Goal: Task Accomplishment & Management: Manage account settings

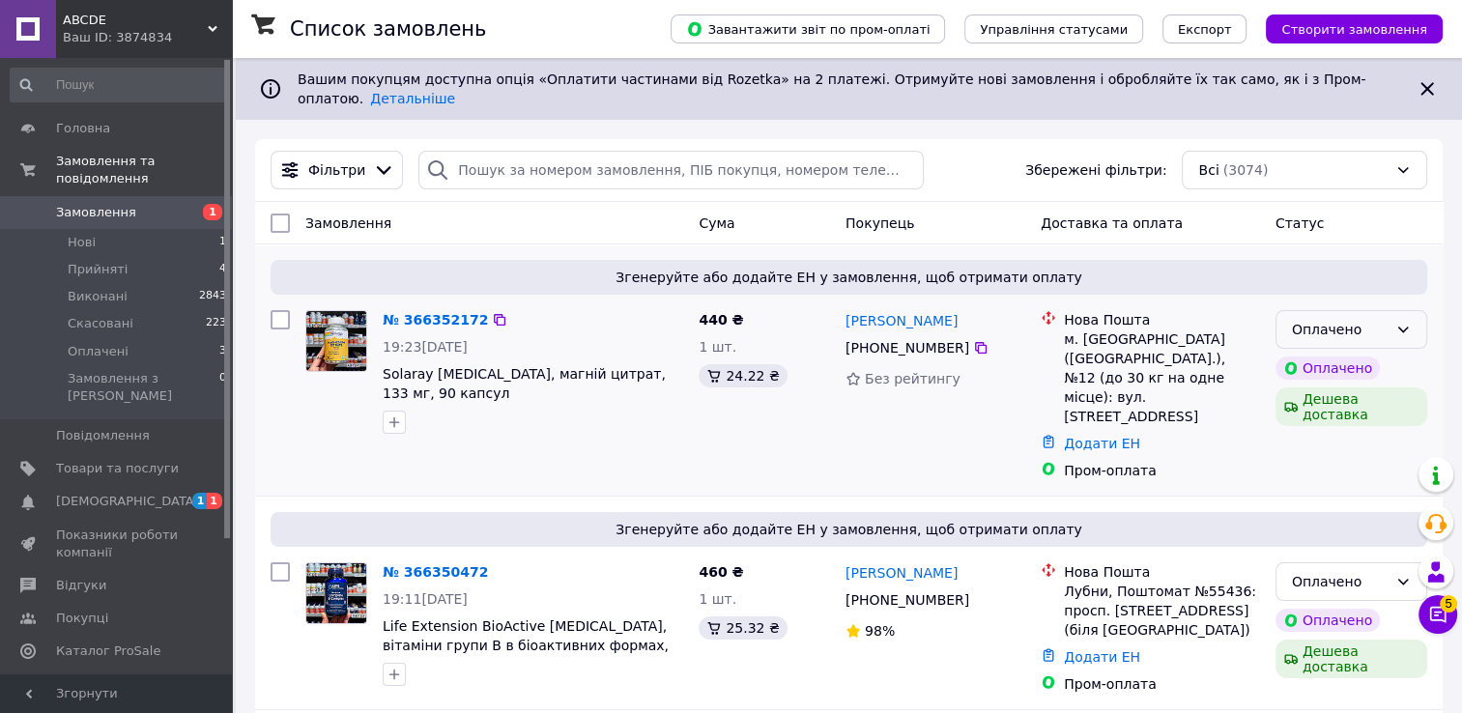
click at [1406, 322] on icon at bounding box center [1402, 329] width 15 height 15
click at [1368, 346] on li "Прийнято" at bounding box center [1351, 356] width 150 height 35
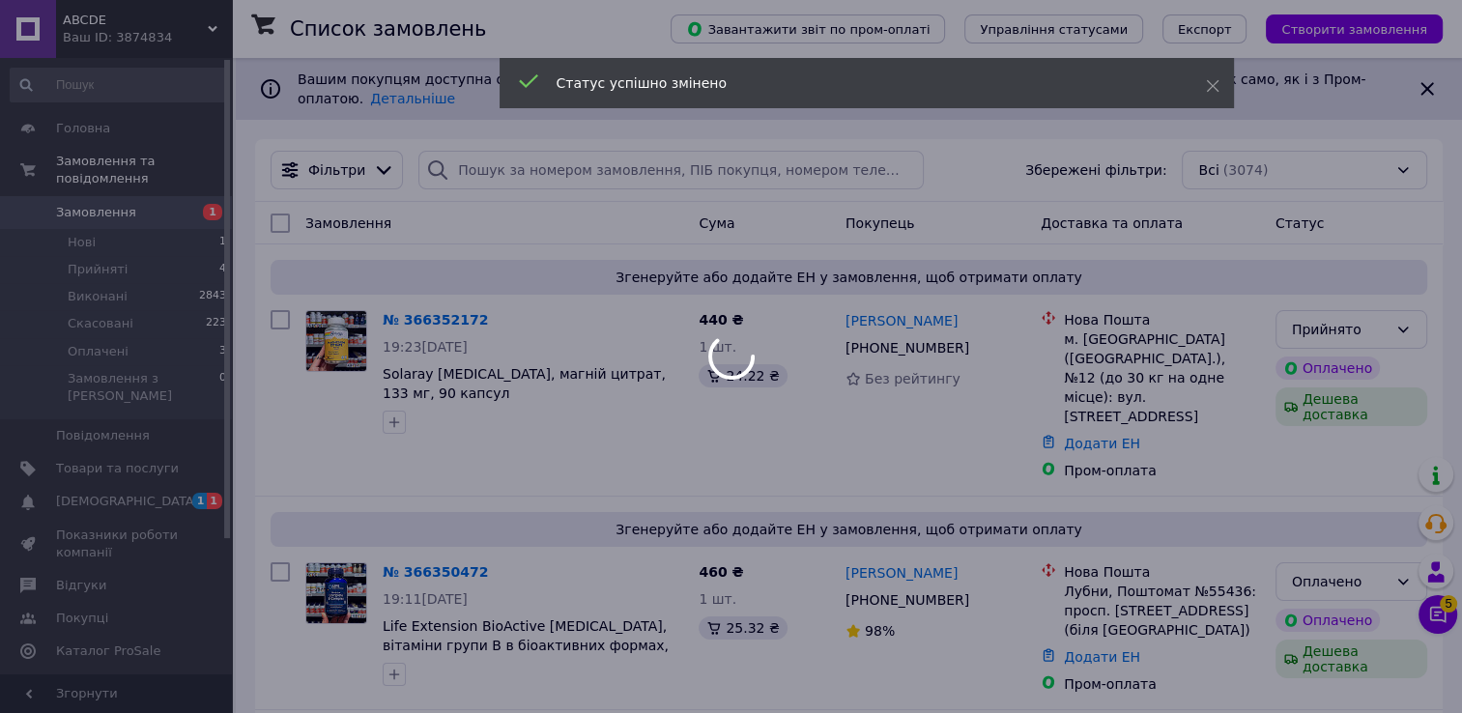
click at [1299, 553] on div at bounding box center [731, 356] width 1462 height 713
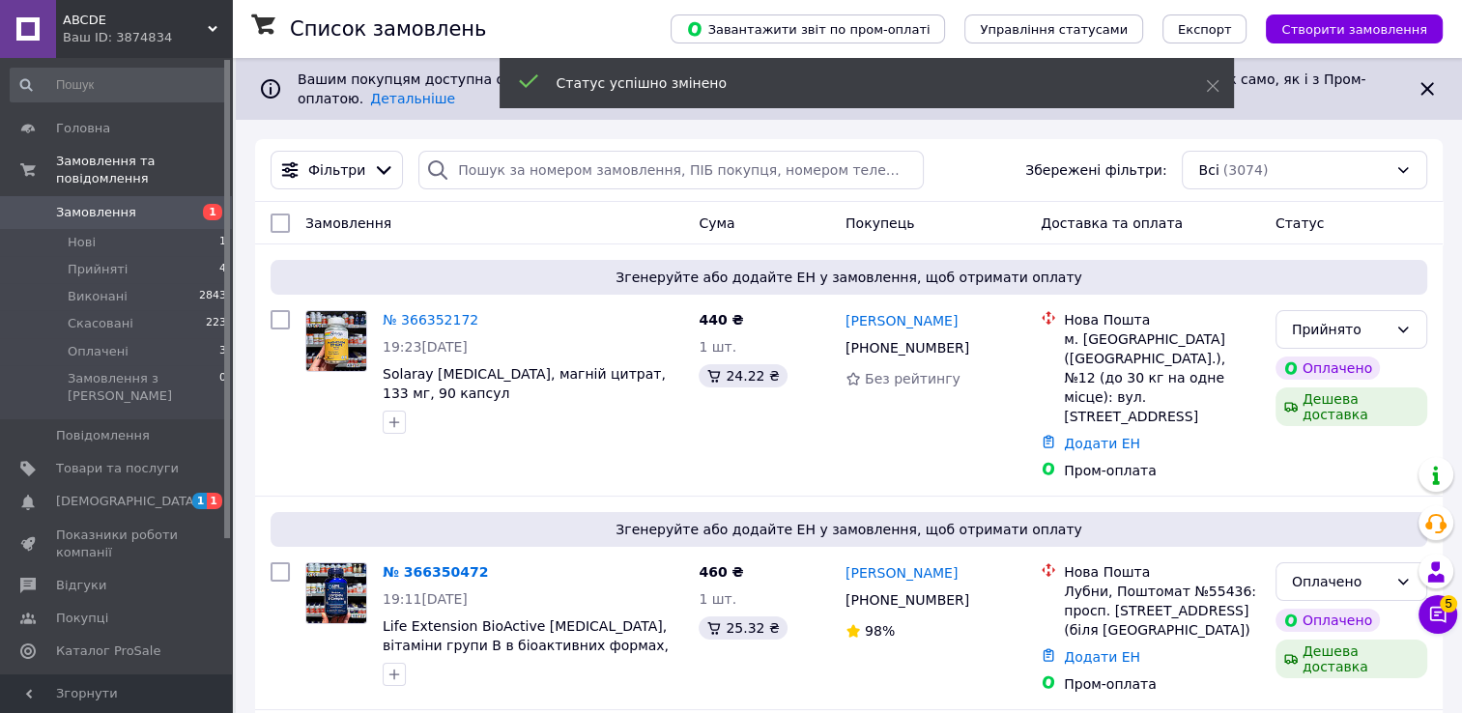
click at [1299, 571] on div "Оплачено" at bounding box center [1340, 581] width 96 height 21
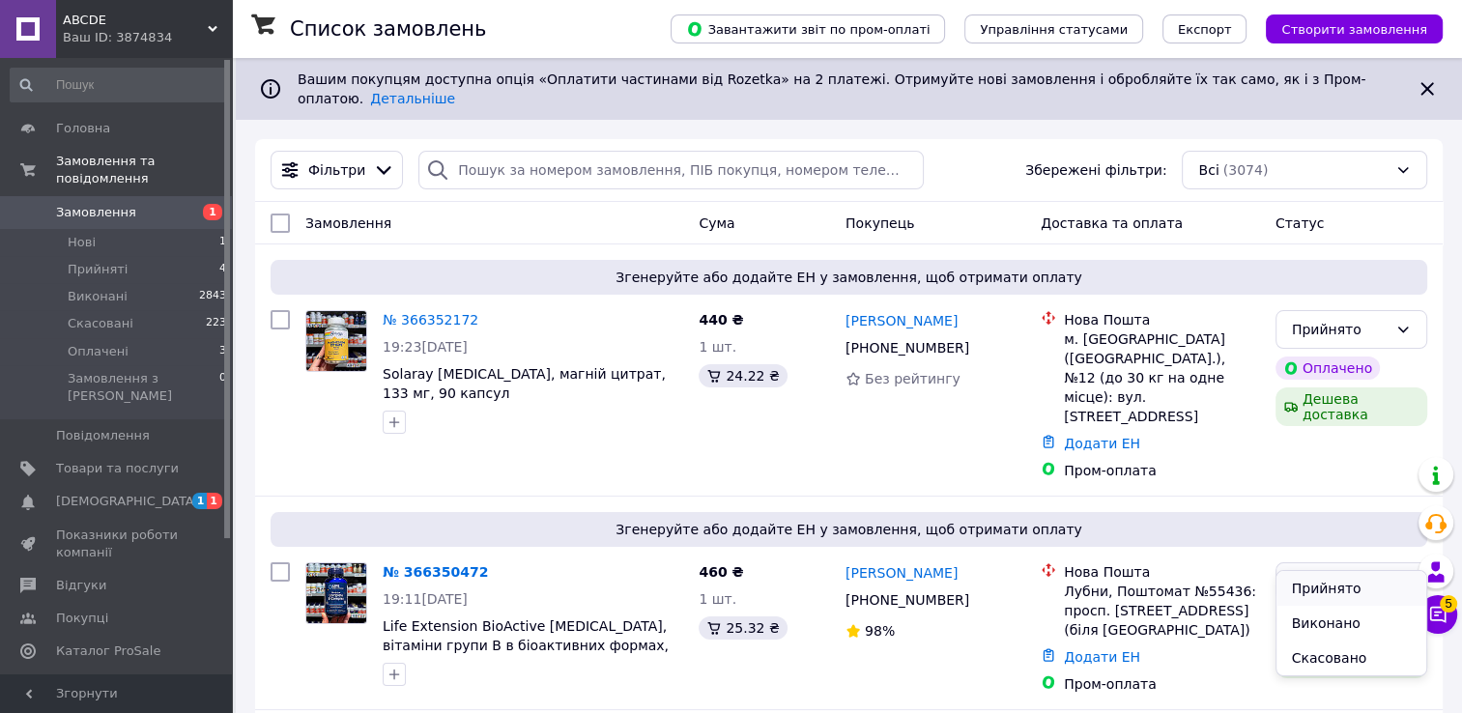
click at [1283, 595] on li "Прийнято" at bounding box center [1351, 588] width 150 height 35
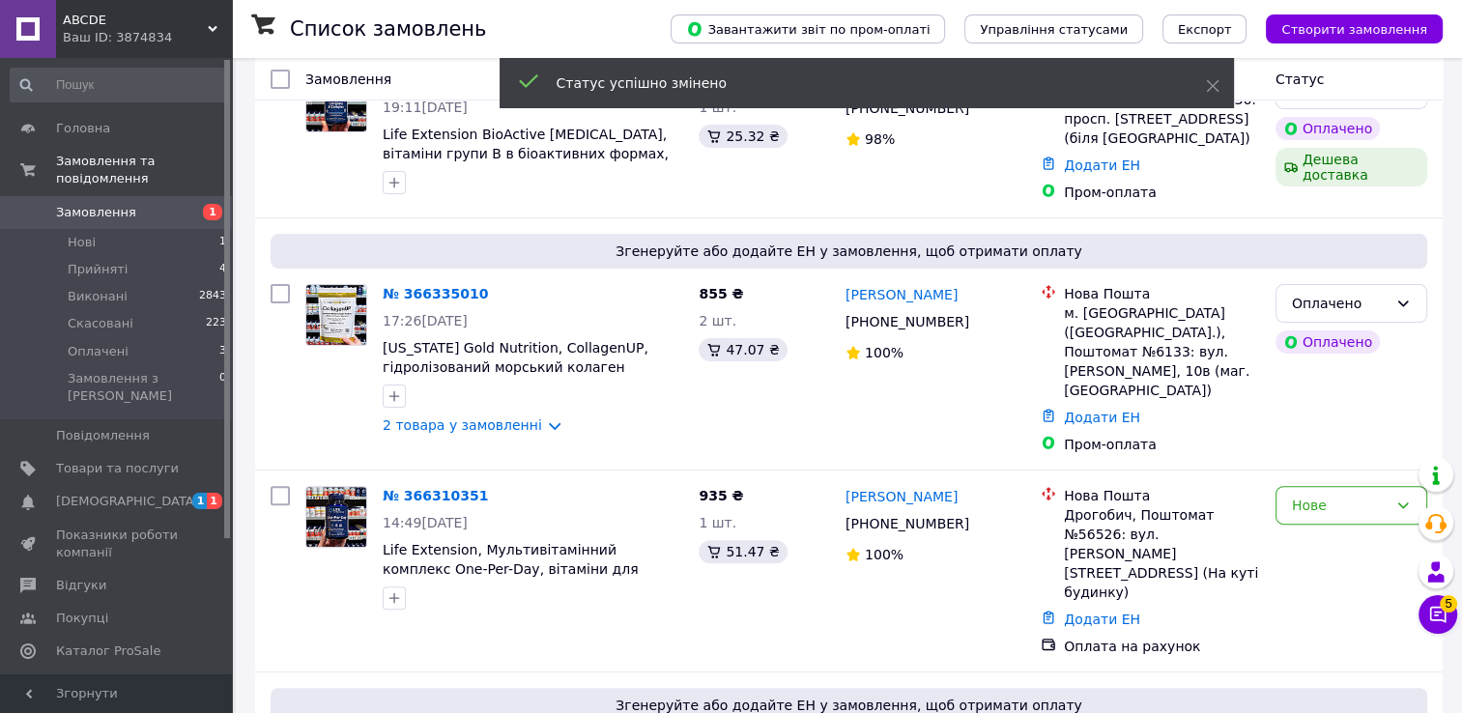
scroll to position [498, 0]
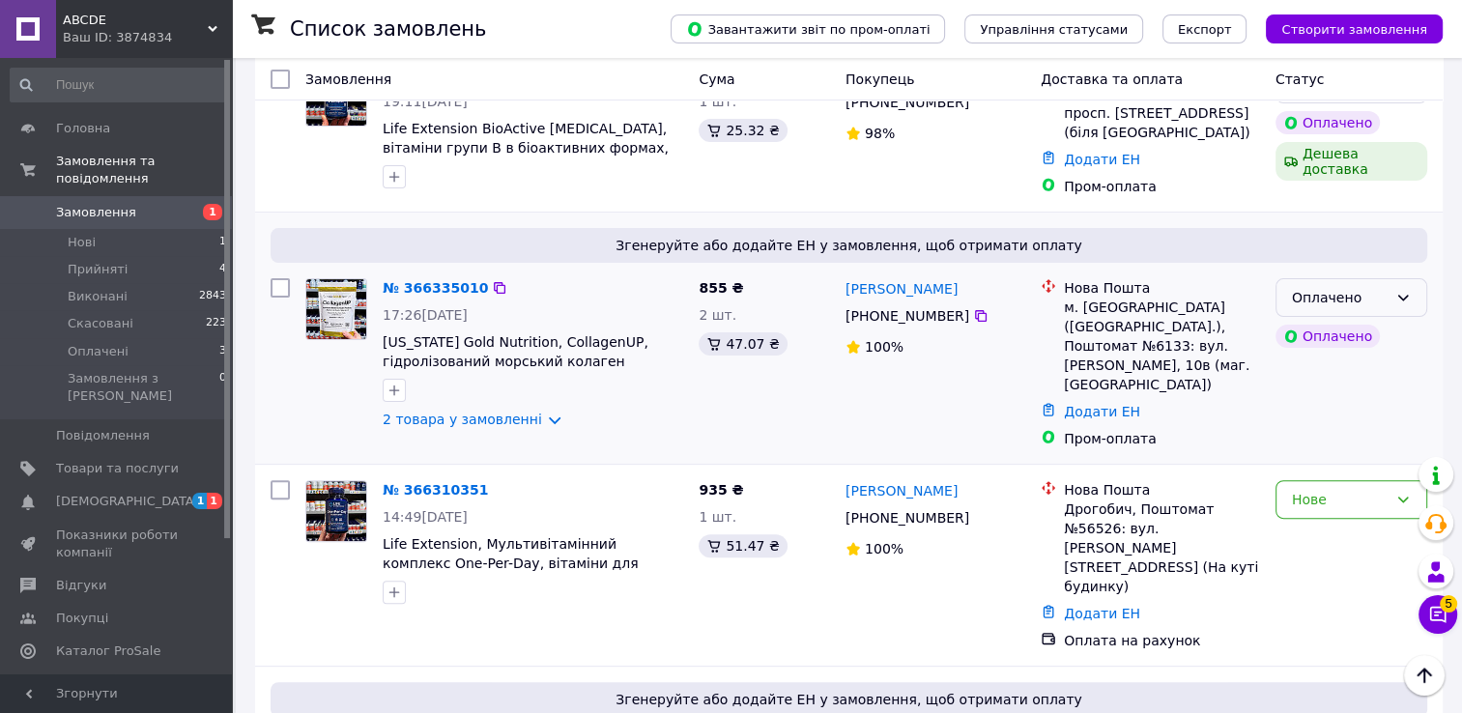
click at [1370, 287] on div "Оплачено" at bounding box center [1340, 297] width 96 height 21
click at [1347, 303] on li "Прийнято" at bounding box center [1351, 304] width 150 height 35
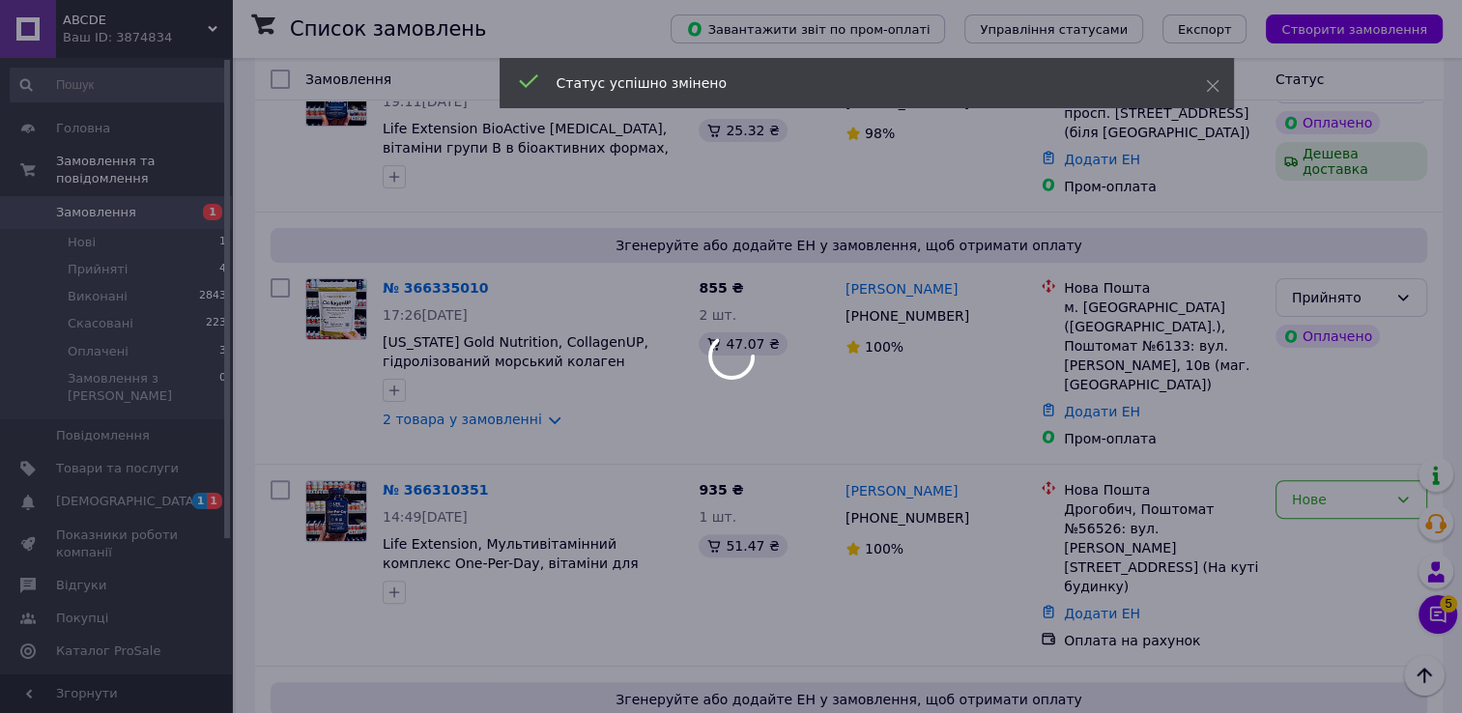
click at [1306, 466] on div at bounding box center [731, 356] width 1462 height 713
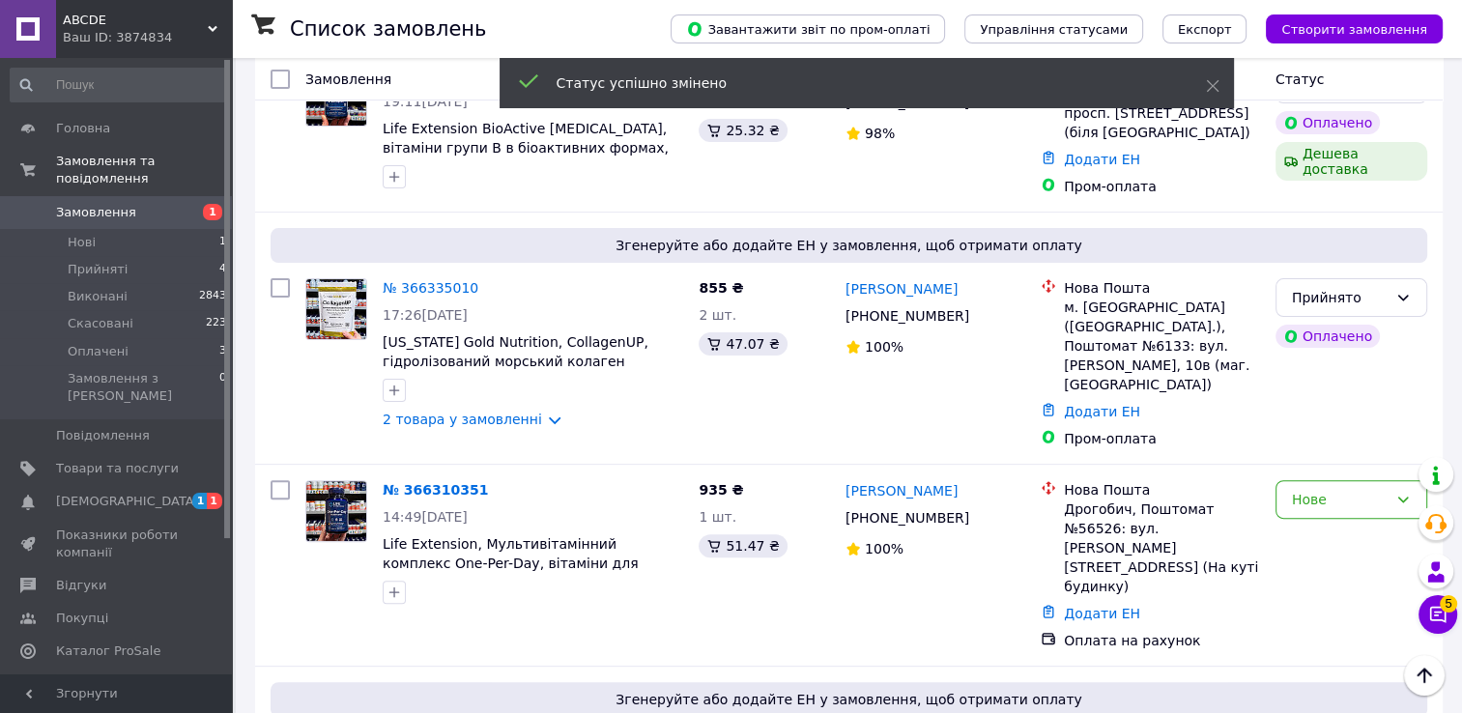
click at [1306, 489] on div "Нове" at bounding box center [1340, 499] width 96 height 21
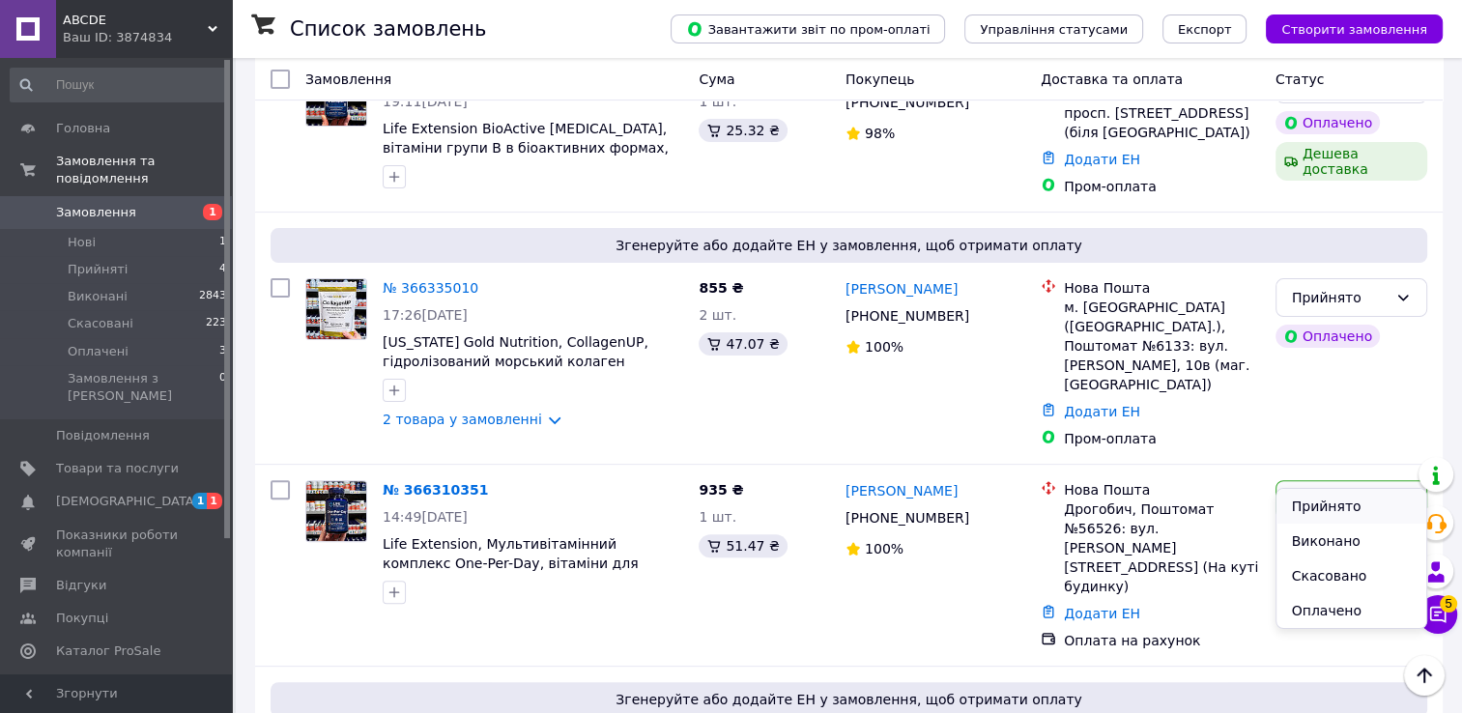
click at [1294, 509] on li "Прийнято" at bounding box center [1351, 506] width 150 height 35
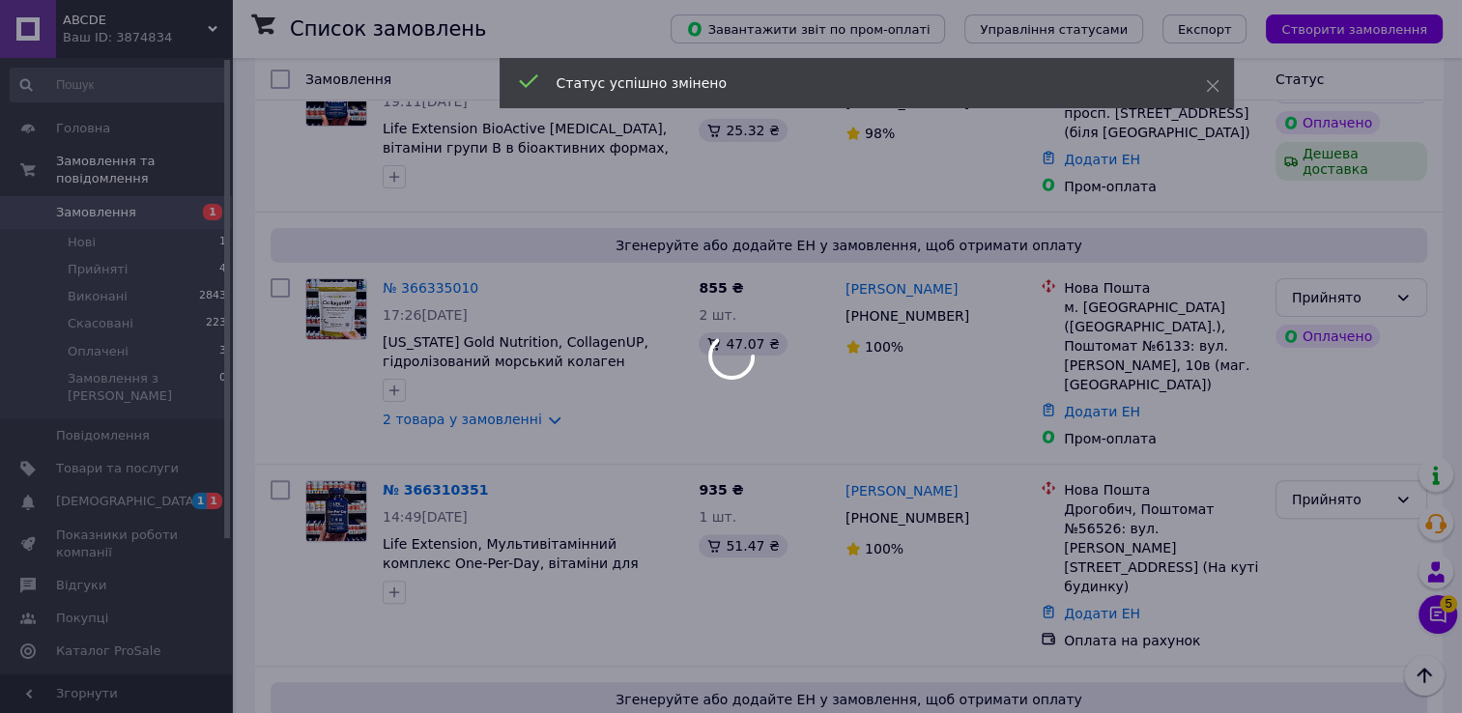
click at [116, 470] on div at bounding box center [731, 356] width 1462 height 713
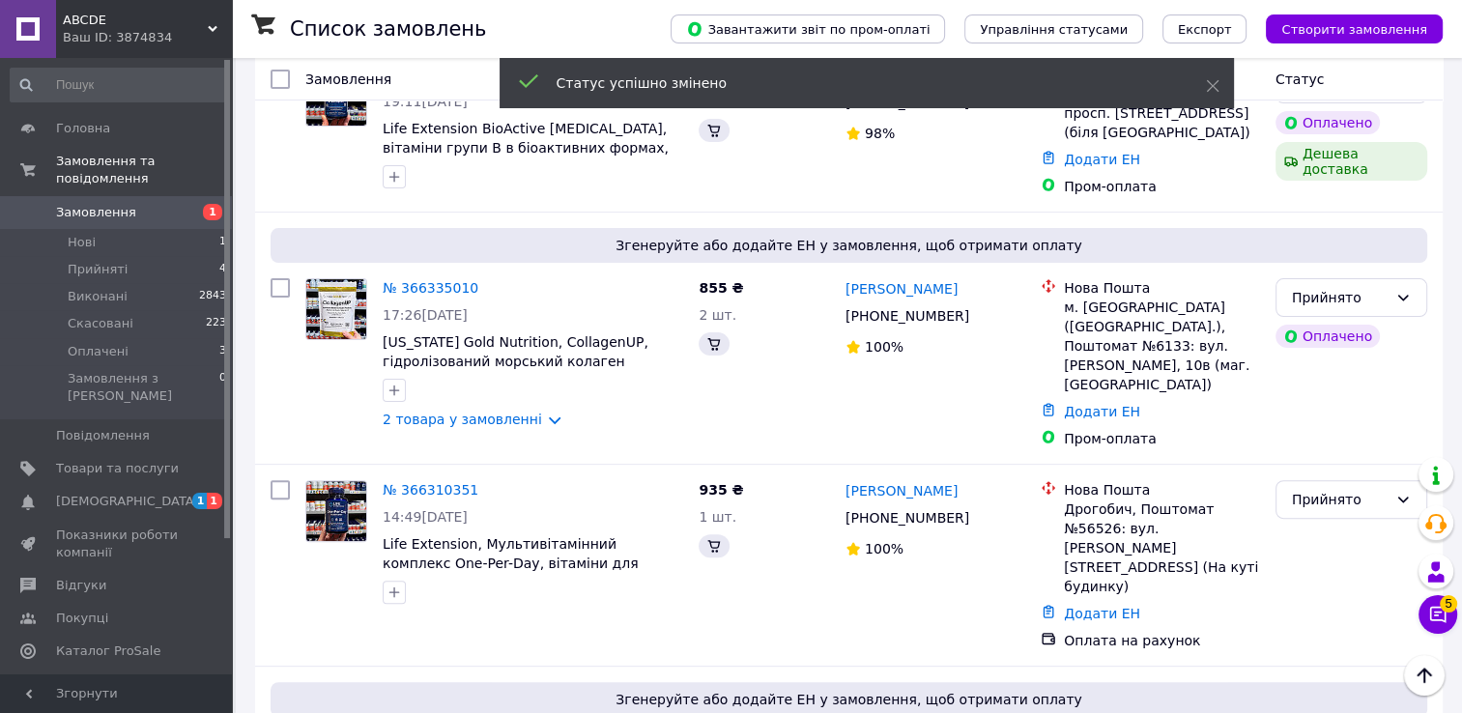
click at [116, 493] on span "[DEMOGRAPHIC_DATA]" at bounding box center [127, 501] width 143 height 17
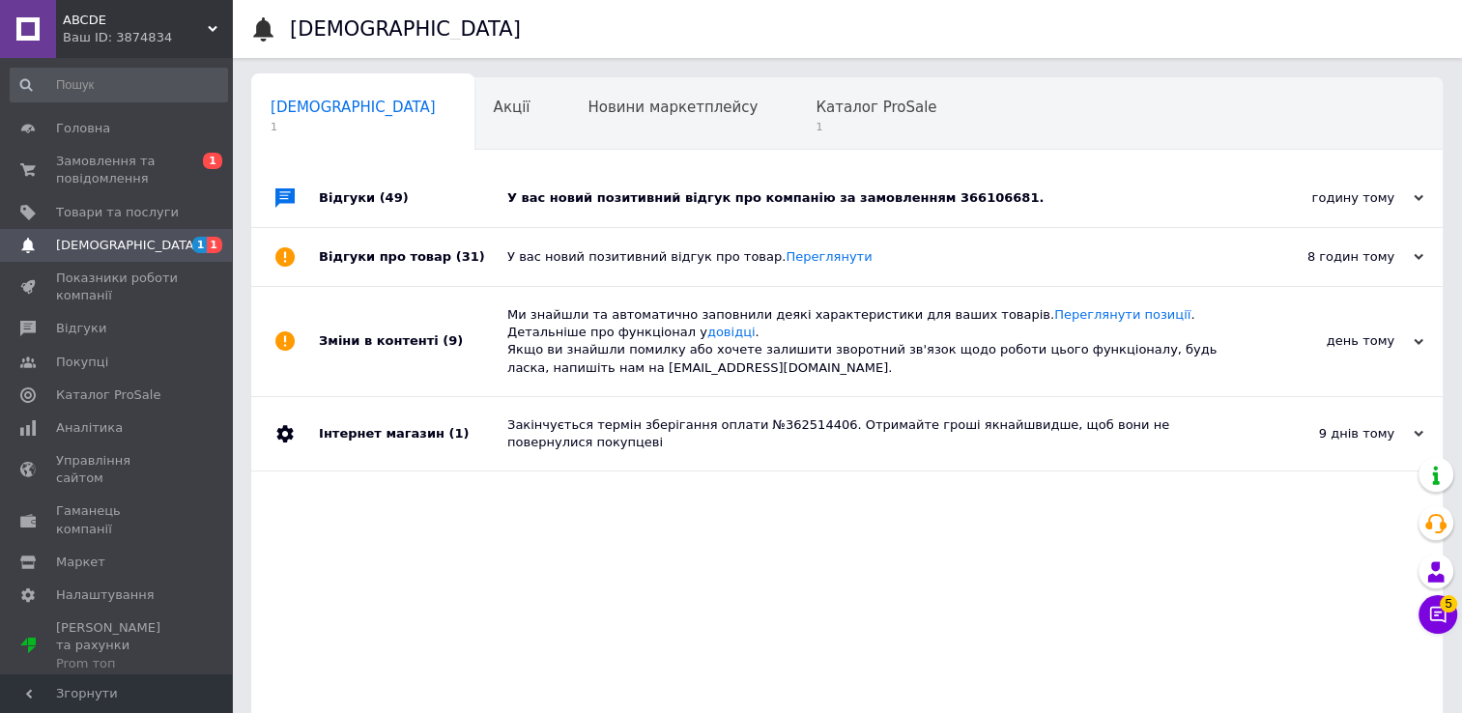
click at [901, 214] on div "У вас новий позитивний відгук про компанію за замовленням 366106681." at bounding box center [868, 198] width 723 height 58
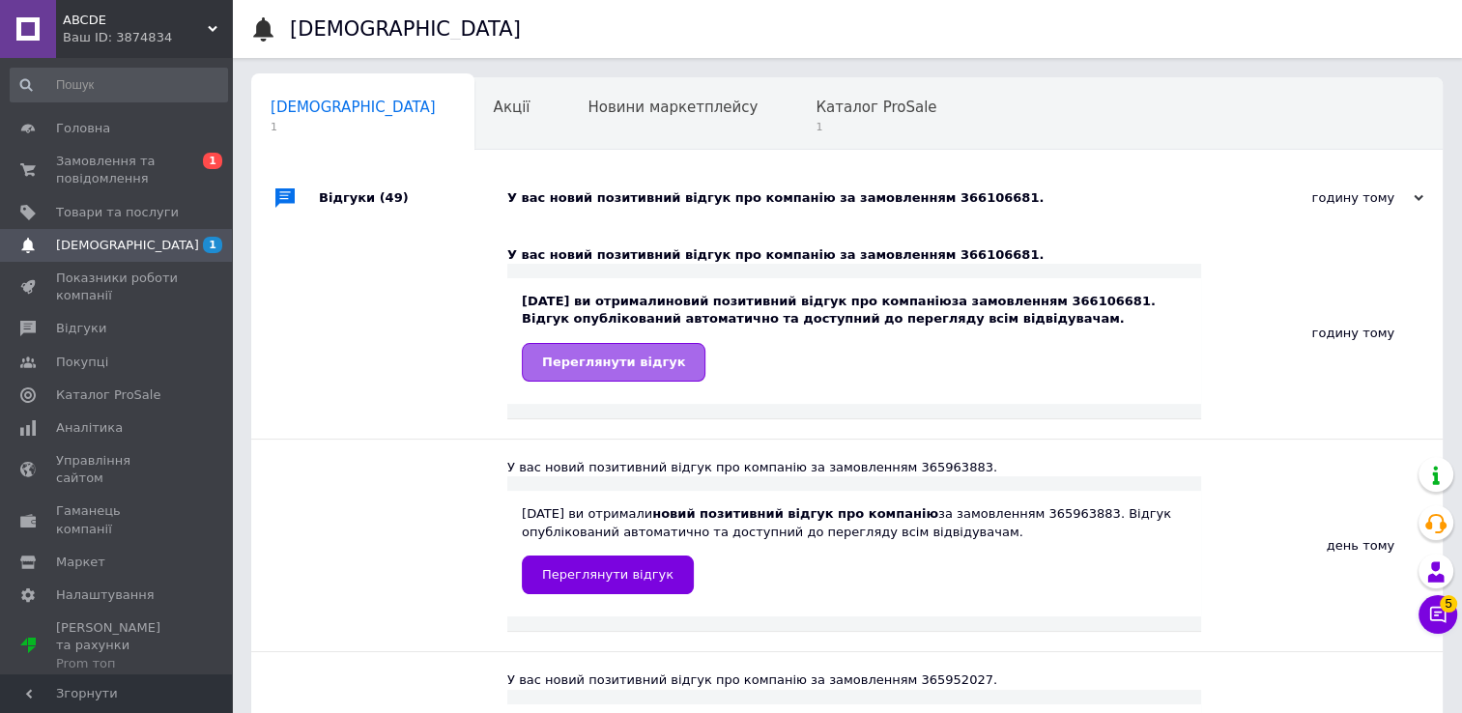
click at [637, 355] on span "Переглянути відгук" at bounding box center [613, 362] width 143 height 14
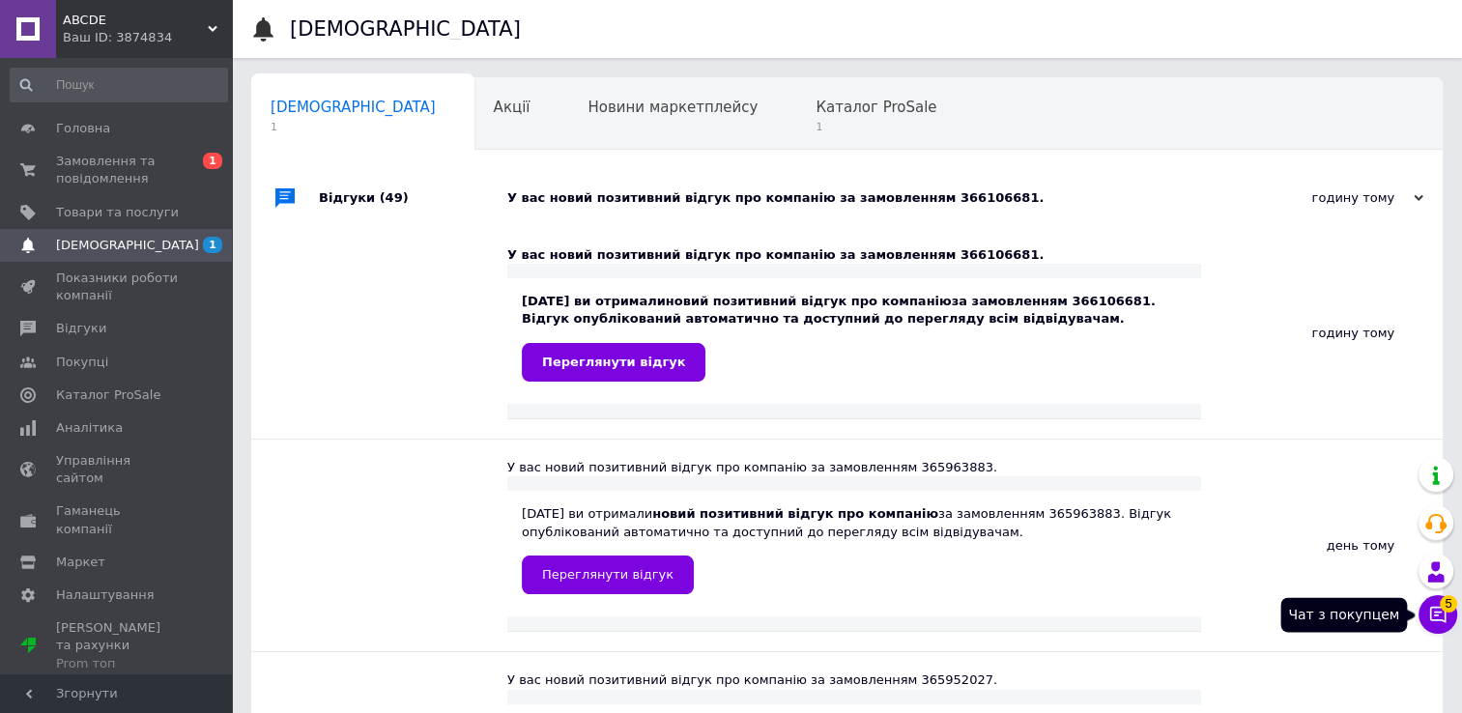
click at [1437, 607] on icon at bounding box center [1438, 615] width 16 height 16
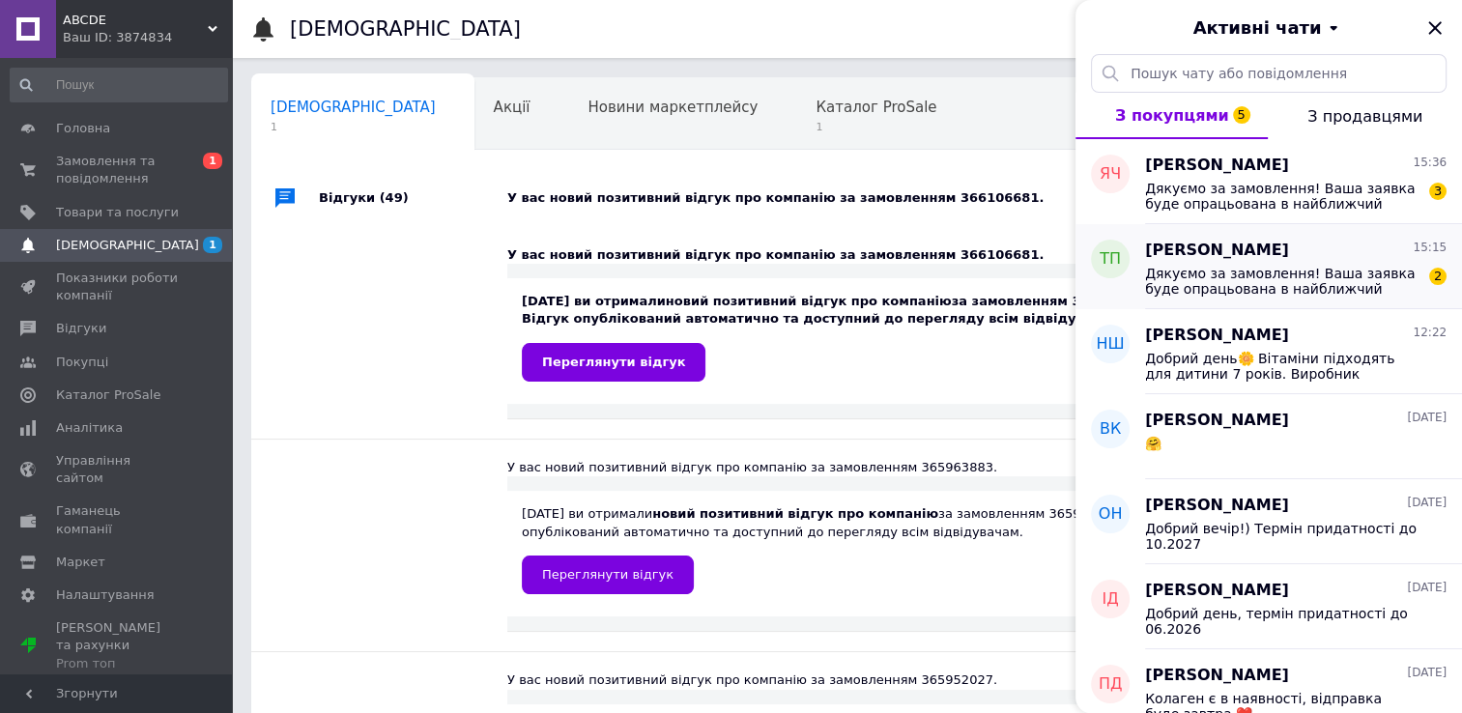
click at [1371, 259] on div "[PERSON_NAME] 15:15" at bounding box center [1295, 251] width 301 height 22
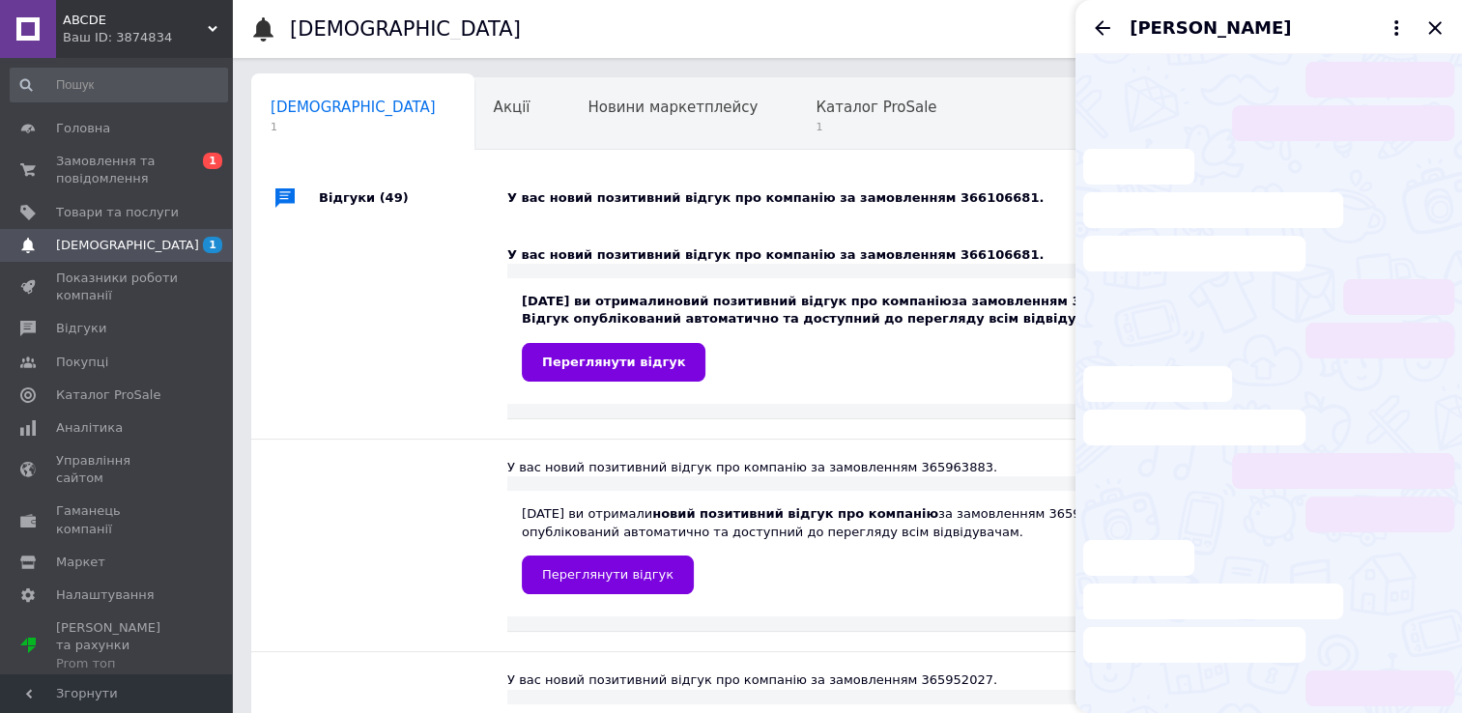
scroll to position [1202, 0]
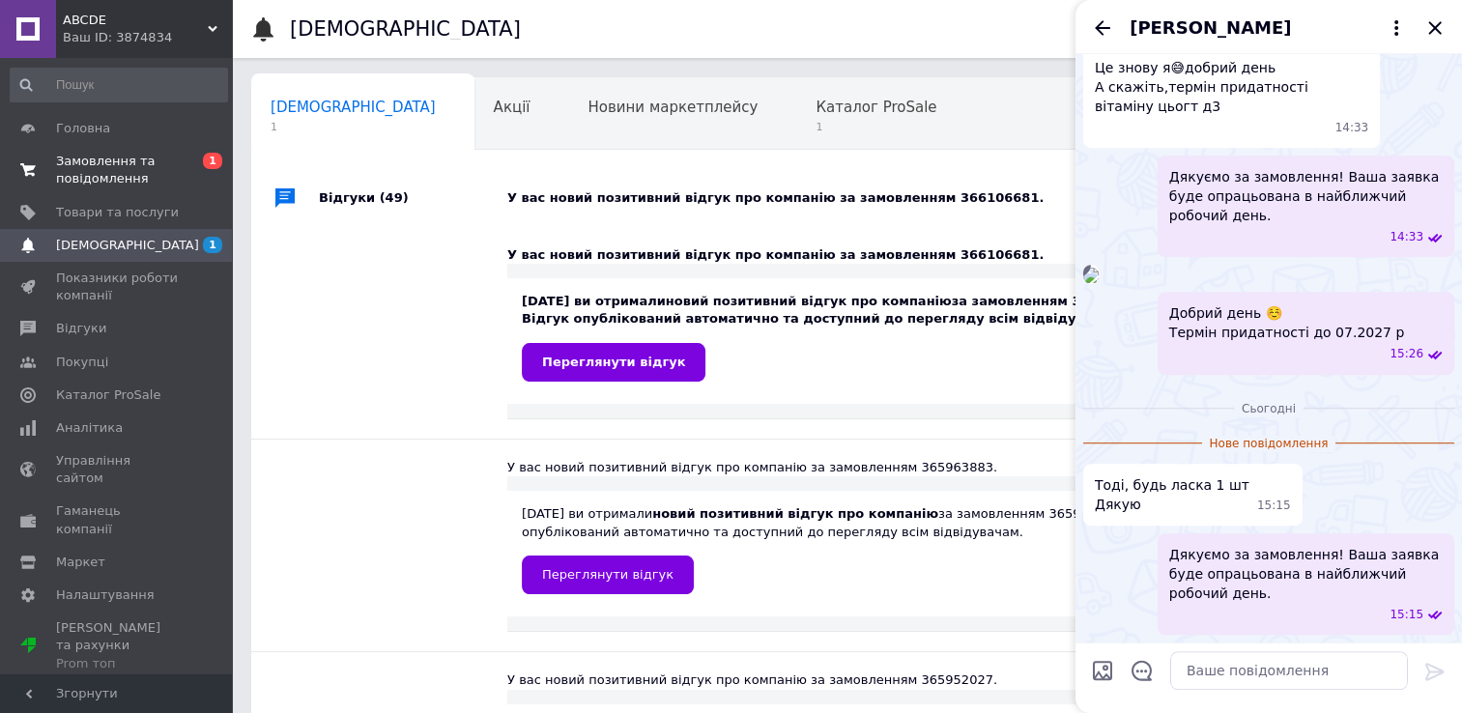
click at [113, 161] on span "Замовлення та повідомлення" at bounding box center [117, 170] width 123 height 35
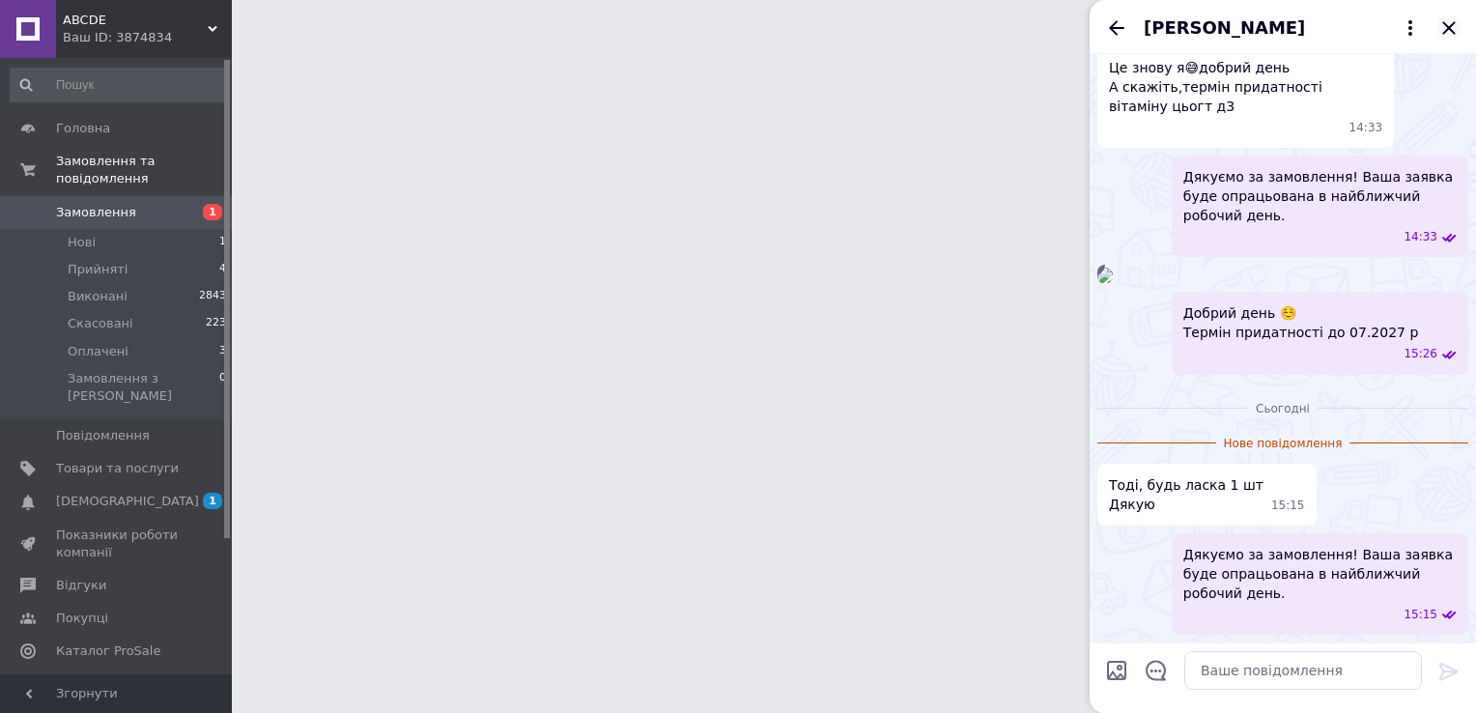
click at [1446, 26] on icon "Закрити" at bounding box center [1448, 27] width 13 height 13
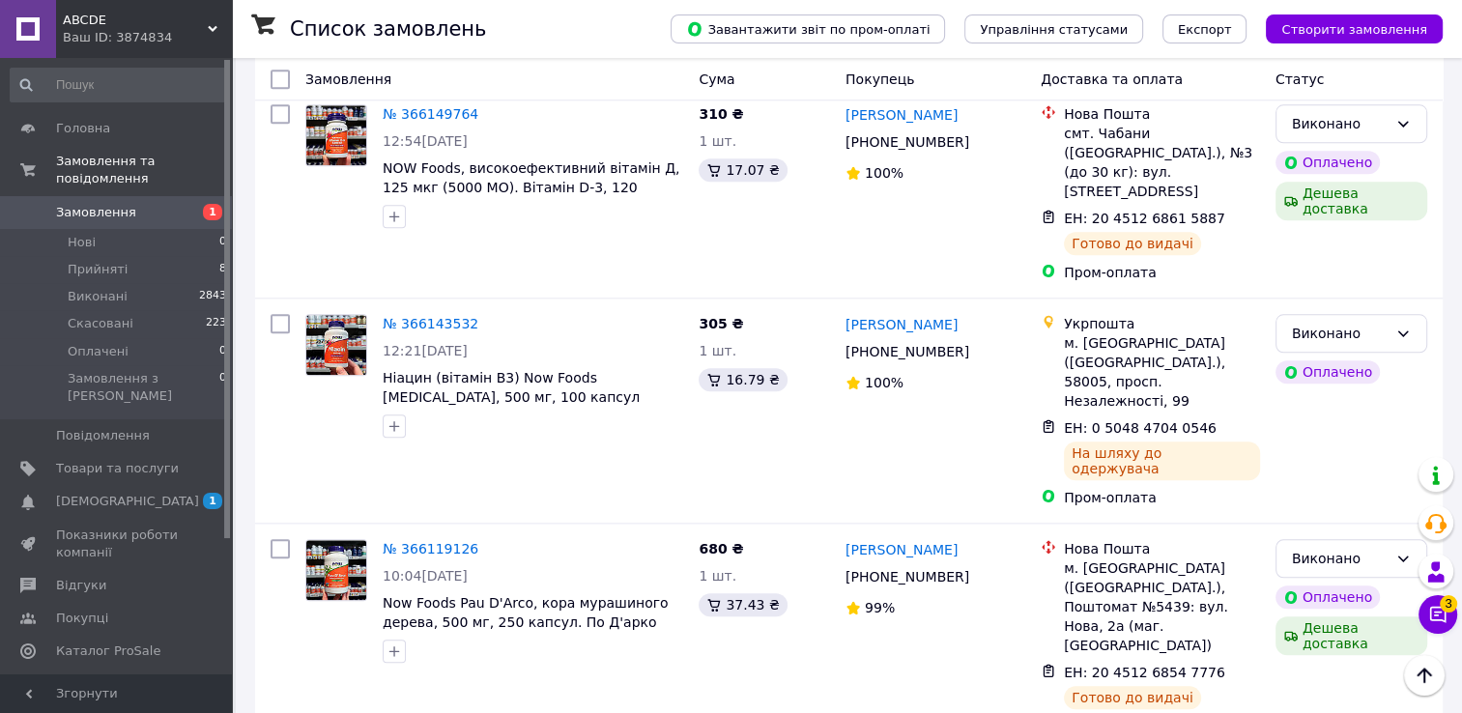
scroll to position [1982, 0]
